Goal: Information Seeking & Learning: Learn about a topic

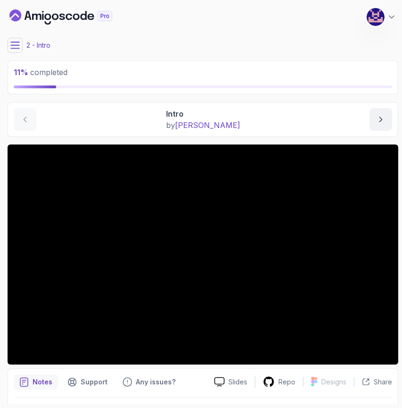
click at [17, 48] on icon at bounding box center [15, 45] width 8 height 6
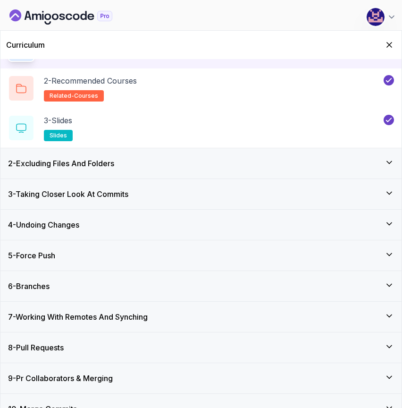
click at [136, 167] on div "2 - Excluding Files And Folders" at bounding box center [201, 163] width 386 height 11
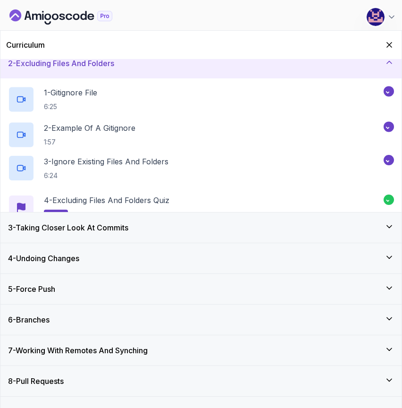
scroll to position [31, 0]
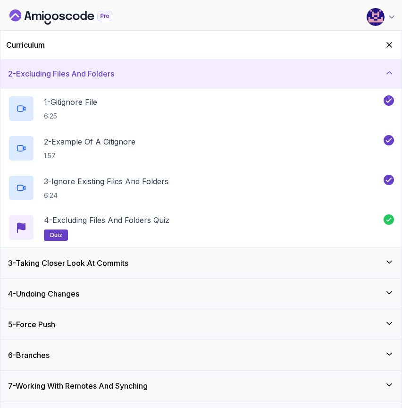
click at [120, 259] on h3 "3 - Taking Closer Look At Commits" at bounding box center [68, 262] width 120 height 11
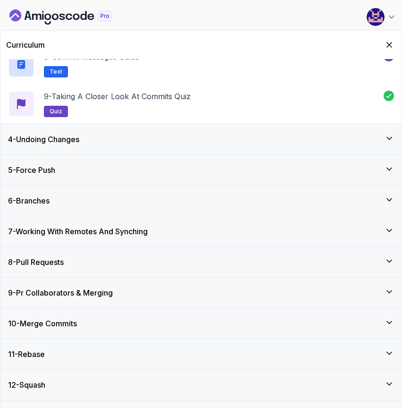
click at [110, 142] on div "4 - Undoing Changes" at bounding box center [201, 139] width 386 height 11
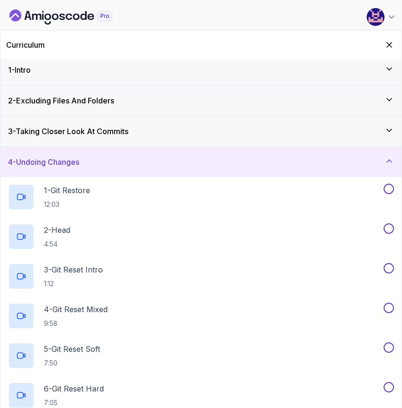
scroll to position [0, 0]
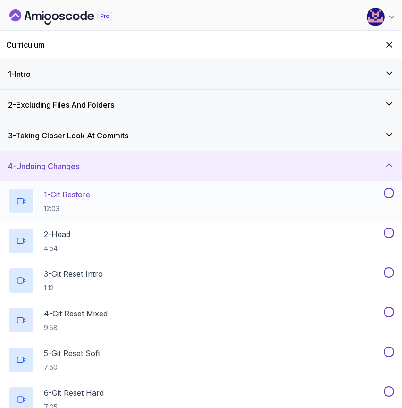
click at [71, 204] on p "12:03" at bounding box center [67, 208] width 46 height 9
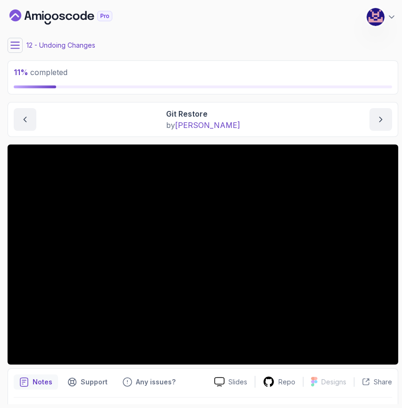
click at [300, 99] on main "My Courses Git for Professionals 405 Points M. Koby Coats Software Engineer 12 …" at bounding box center [203, 204] width 391 height 400
click at [319, 95] on main "My Courses Git for Professionals 405 Points M. Koby Coats Software Engineer 12 …" at bounding box center [203, 204] width 391 height 400
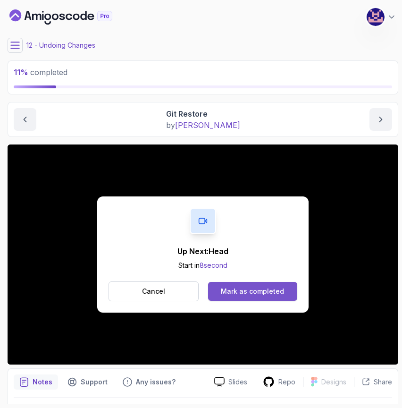
click at [245, 290] on div "Mark as completed" at bounding box center [252, 290] width 63 height 9
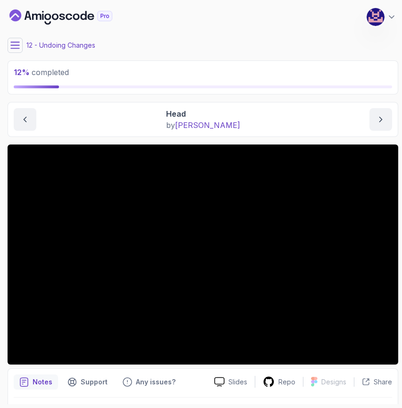
click at [338, 97] on main "My Courses Git for Professionals 405 Points M. Koby Coats Software Engineer 12 …" at bounding box center [203, 204] width 391 height 400
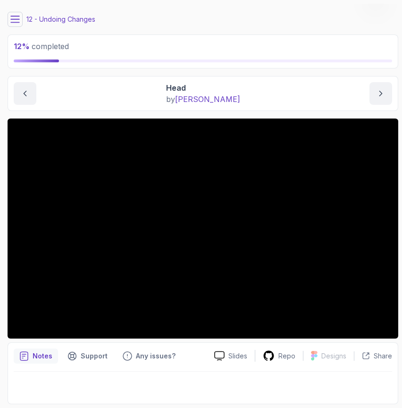
click at [163, 69] on main "My Courses Git for Professionals 405 Points M. Koby Coats Software Engineer 12 …" at bounding box center [203, 204] width 391 height 400
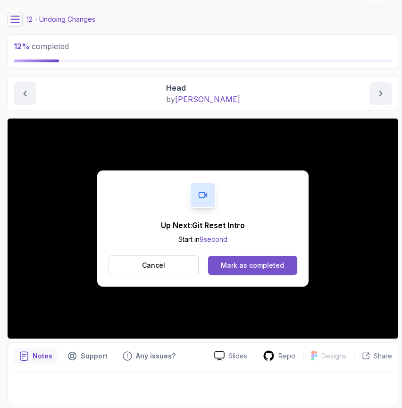
click at [251, 265] on div "Mark as completed" at bounding box center [252, 264] width 63 height 9
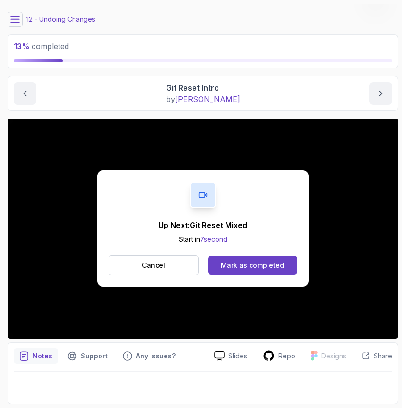
click at [251, 265] on div "Mark as completed" at bounding box center [252, 264] width 63 height 9
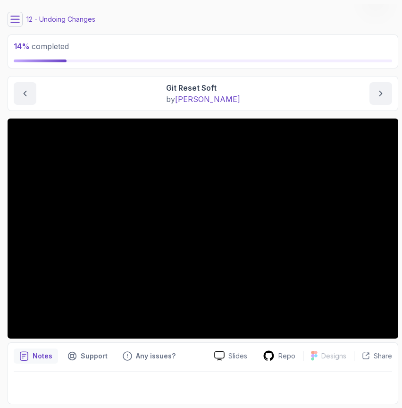
click at [194, 23] on div "12 - Undoing Changes" at bounding box center [203, 19] width 391 height 15
click at [315, 74] on main "My Courses Git for Professionals 405 Points M. Koby Coats Software Engineer 12 …" at bounding box center [203, 204] width 391 height 400
click at [83, 112] on main "My Courses Git for Professionals 405 Points M. Koby Coats Software Engineer 12 …" at bounding box center [203, 204] width 391 height 400
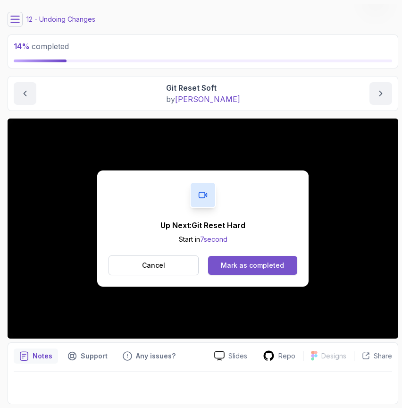
click at [260, 265] on div "Mark as completed" at bounding box center [252, 264] width 63 height 9
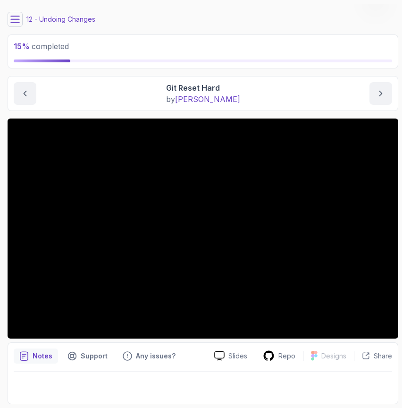
click at [17, 22] on icon at bounding box center [15, 19] width 8 height 6
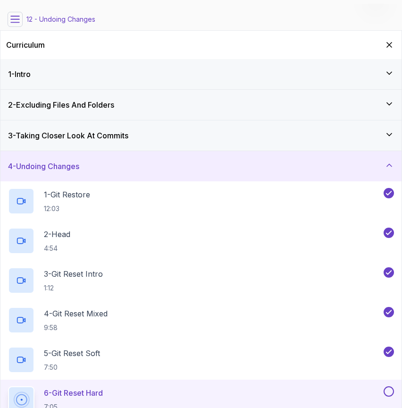
click at [97, 168] on div "4 - Undoing Changes" at bounding box center [201, 165] width 386 height 11
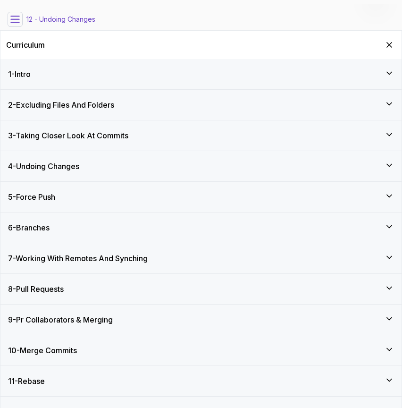
click at [93, 164] on div "4 - Undoing Changes" at bounding box center [201, 165] width 386 height 11
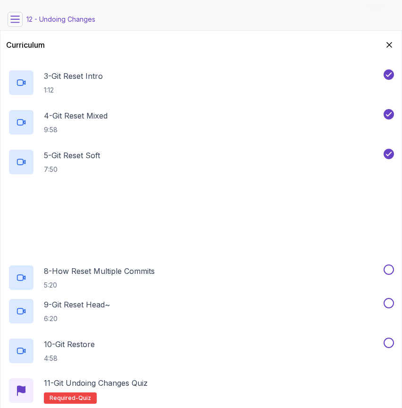
scroll to position [199, 0]
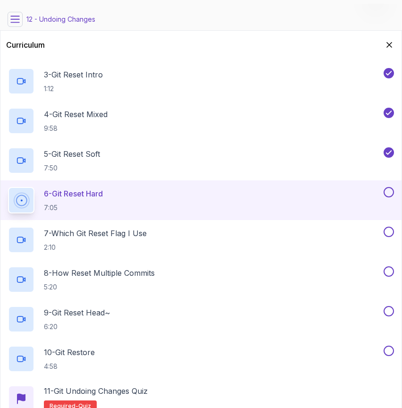
click at [89, 204] on p "7:05" at bounding box center [73, 207] width 59 height 9
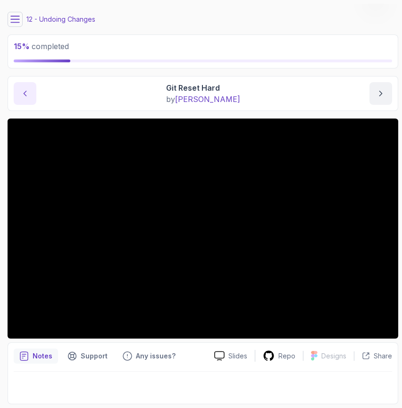
click at [27, 96] on icon "previous content" at bounding box center [24, 93] width 9 height 9
click at [380, 93] on icon "next content" at bounding box center [380, 93] width 9 height 9
